Goal: Transaction & Acquisition: Obtain resource

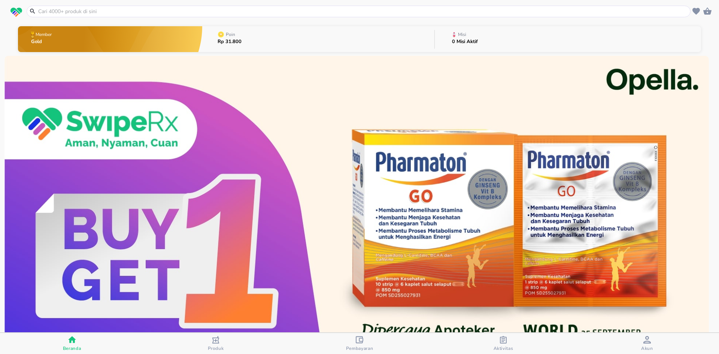
scroll to position [75, 0]
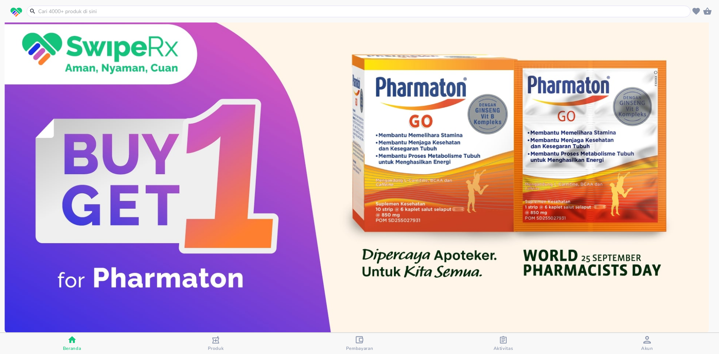
click at [505, 342] on icon "button" at bounding box center [502, 339] width 7 height 7
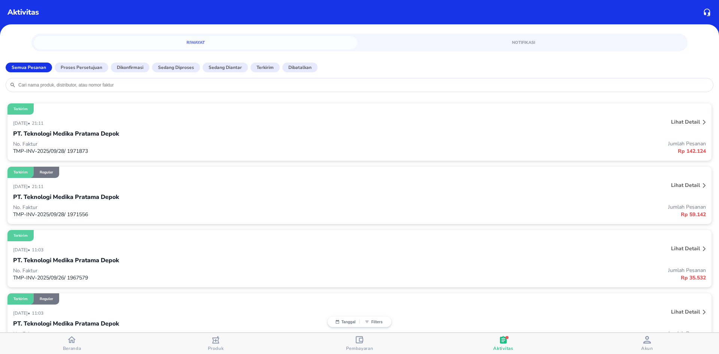
click at [676, 124] on p "Lihat detail" at bounding box center [685, 121] width 29 height 7
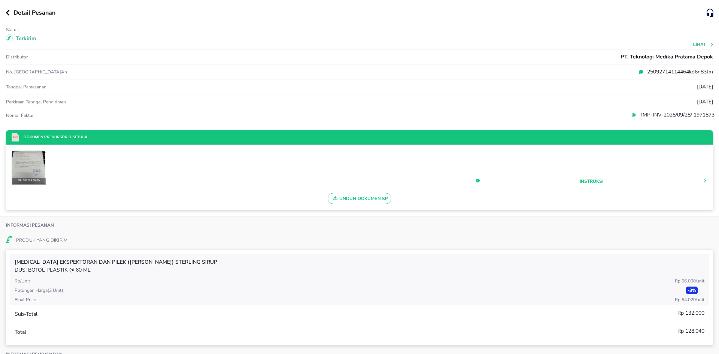
click at [368, 200] on span "Unduh Dokumen SP" at bounding box center [359, 199] width 57 height 10
click at [365, 199] on div "Unduh Dokumen SP" at bounding box center [360, 196] width 696 height 15
click at [7, 11] on icon "button" at bounding box center [8, 13] width 4 height 6
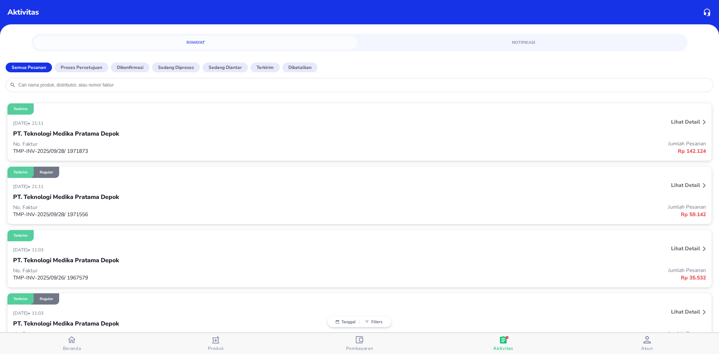
click at [660, 189] on div "Lihat detail" at bounding box center [563, 186] width 289 height 12
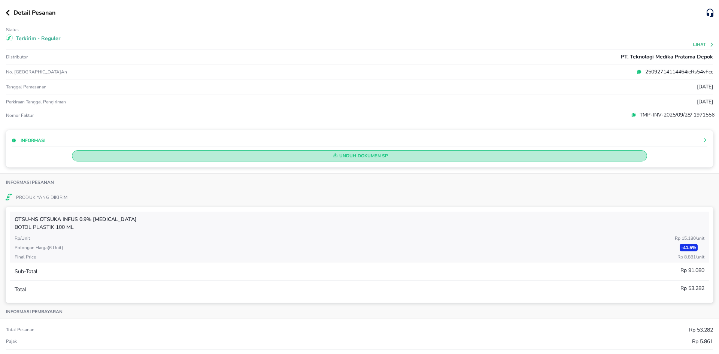
click at [390, 158] on span "Unduh Dokumen SP" at bounding box center [359, 156] width 568 height 10
